Goal: Transaction & Acquisition: Purchase product/service

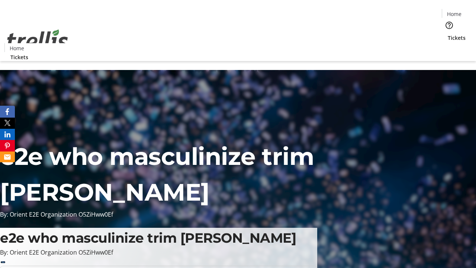
click at [448, 34] on span "Tickets" at bounding box center [457, 38] width 18 height 8
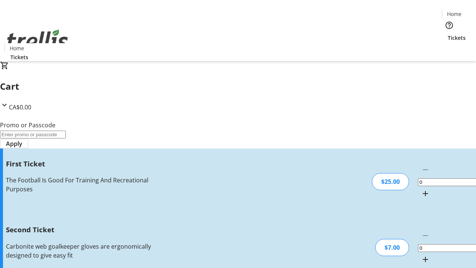
click at [421, 189] on mat-icon "Increment by one" at bounding box center [425, 193] width 9 height 9
type input "1"
click at [421, 255] on mat-icon "Increment by one" at bounding box center [425, 259] width 9 height 9
type input "2"
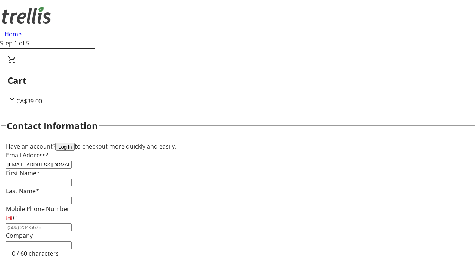
type input "[EMAIL_ADDRESS][DOMAIN_NAME]"
type input "Jacky"
type input "[PERSON_NAME]"
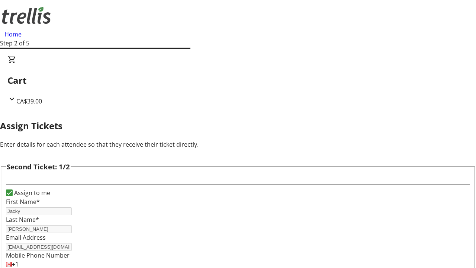
scroll to position [122, 0]
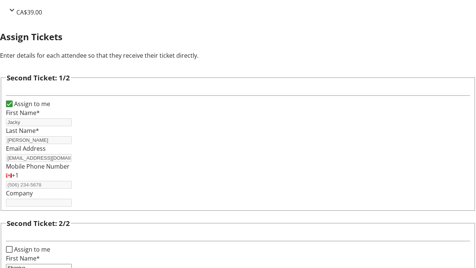
type input "Shaniya"
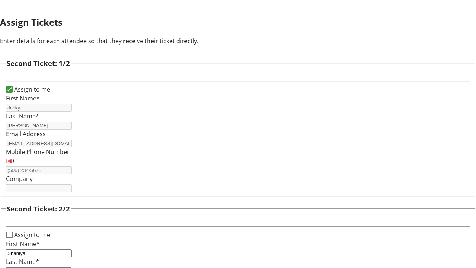
type input "[PERSON_NAME]"
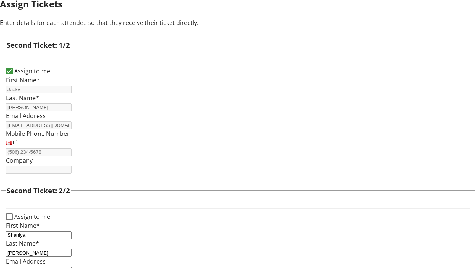
type input "[EMAIL_ADDRESS][DOMAIN_NAME]"
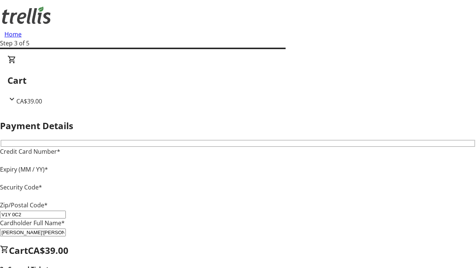
type input "V1Y 0C2"
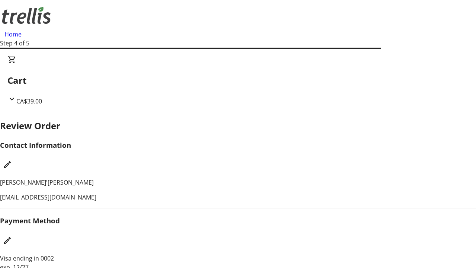
click at [12, 160] on mat-icon "Edit Contact Information" at bounding box center [7, 164] width 9 height 9
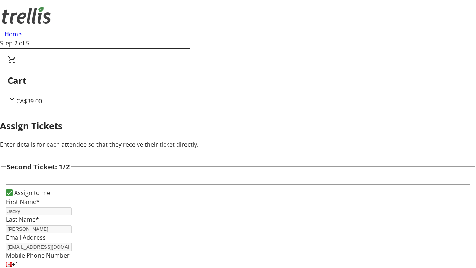
scroll to position [87, 0]
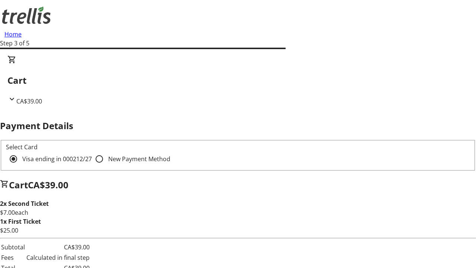
click at [92, 152] on input "New Payment Method" at bounding box center [99, 159] width 15 height 15
radio input "true"
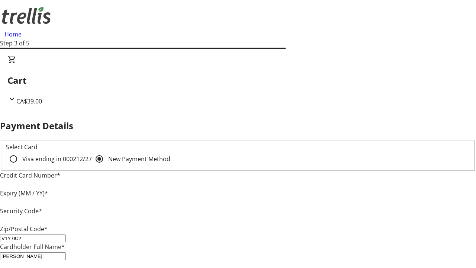
type input "V1Y 0C2"
